Goal: Find specific page/section: Find specific page/section

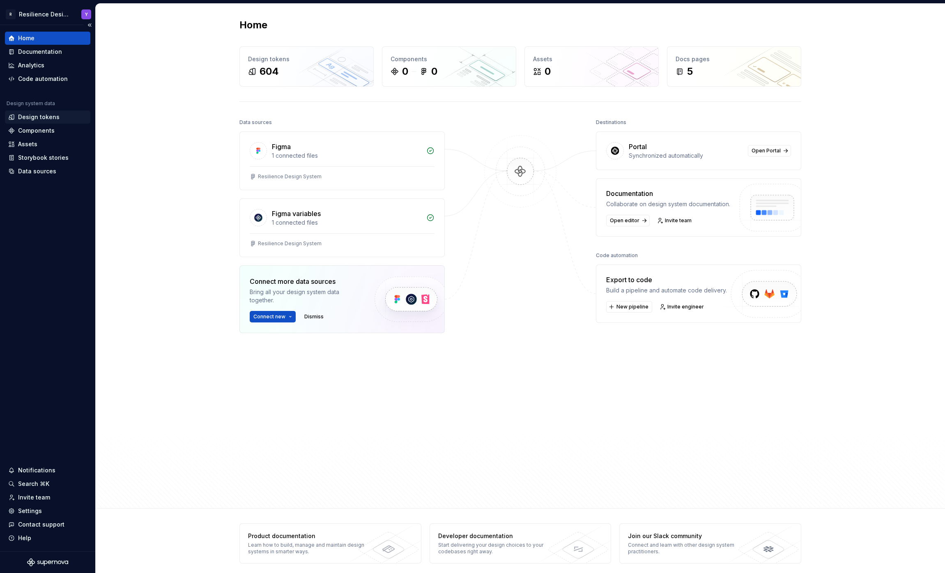
click at [46, 118] on div "Design tokens" at bounding box center [38, 117] width 41 height 8
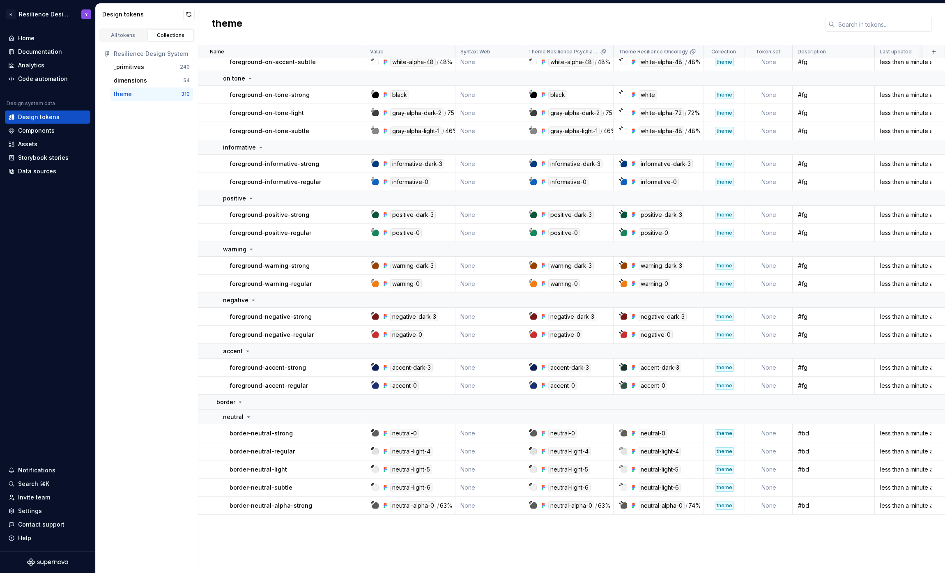
scroll to position [3362, 0]
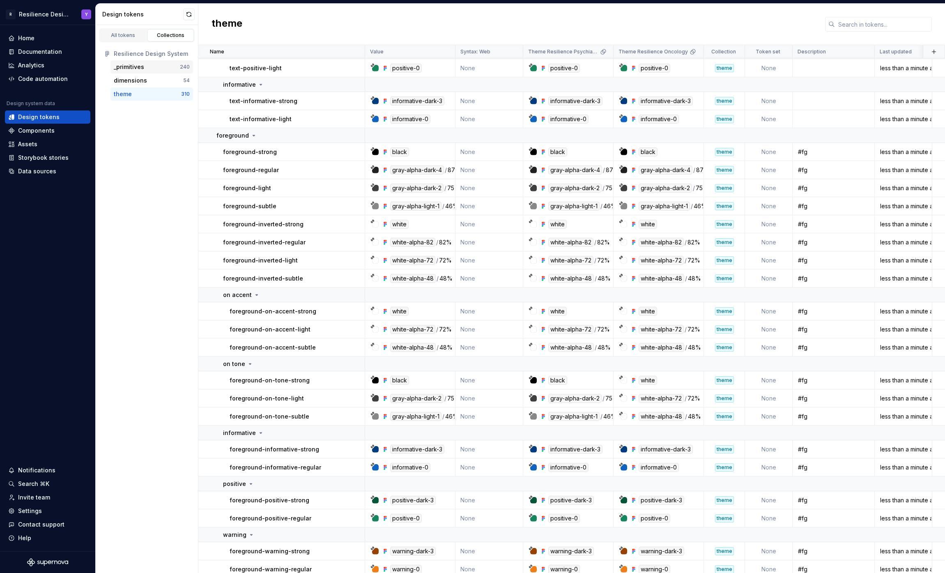
click at [159, 67] on div "_primitives" at bounding box center [147, 67] width 66 height 8
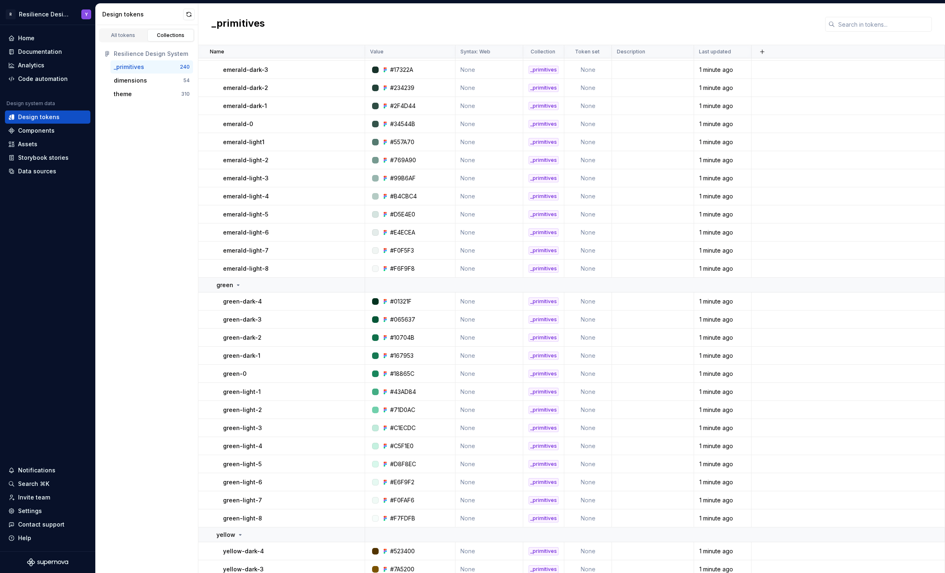
scroll to position [2722, 0]
